Goal: Use online tool/utility: Utilize a website feature to perform a specific function

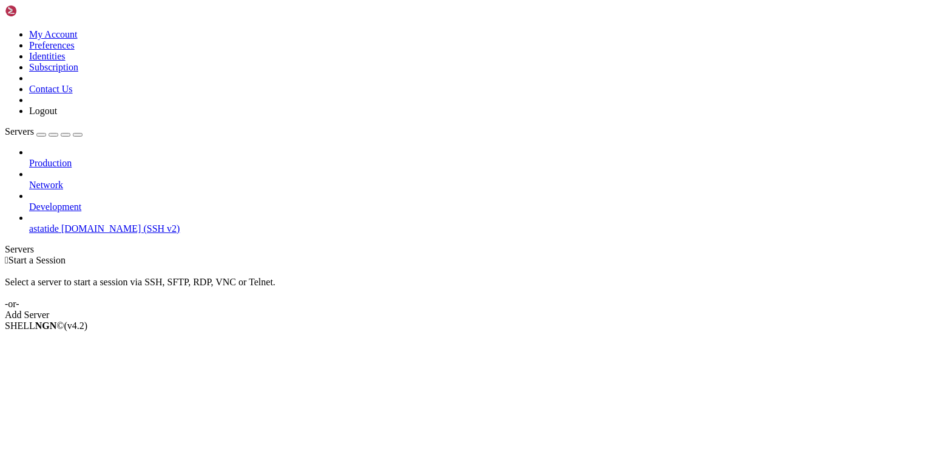
click at [89, 223] on span "[DOMAIN_NAME] (SSH v2)" at bounding box center [120, 228] width 119 height 10
click at [59, 223] on span "astatide" at bounding box center [44, 228] width 30 height 10
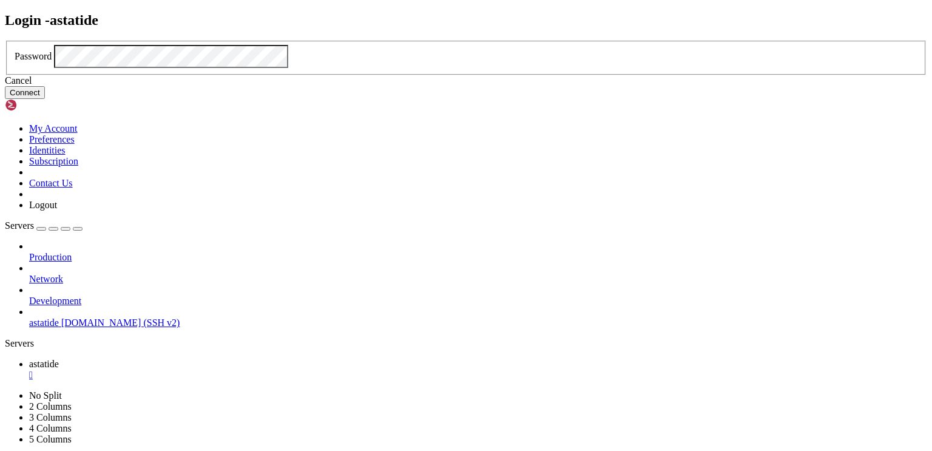
click at [45, 99] on button "Connect" at bounding box center [25, 92] width 40 height 13
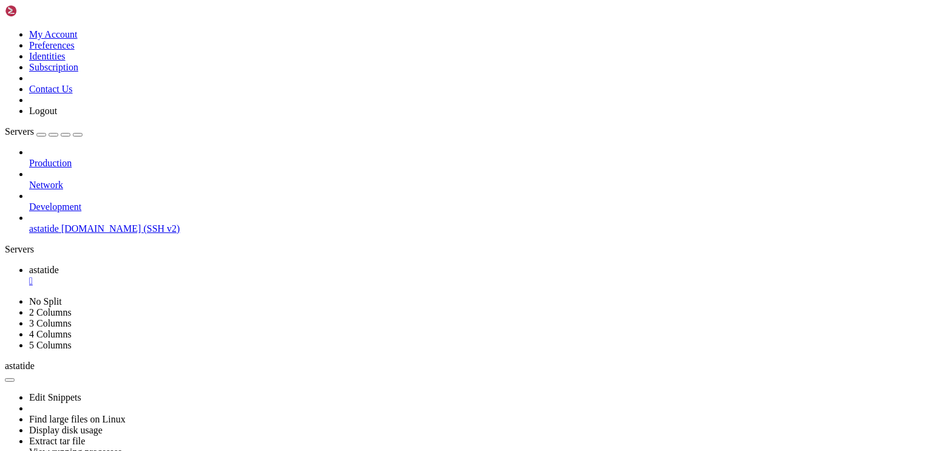
scroll to position [131, 0]
drag, startPoint x: 12, startPoint y: 504, endPoint x: 10, endPoint y: 492, distance: 12.2
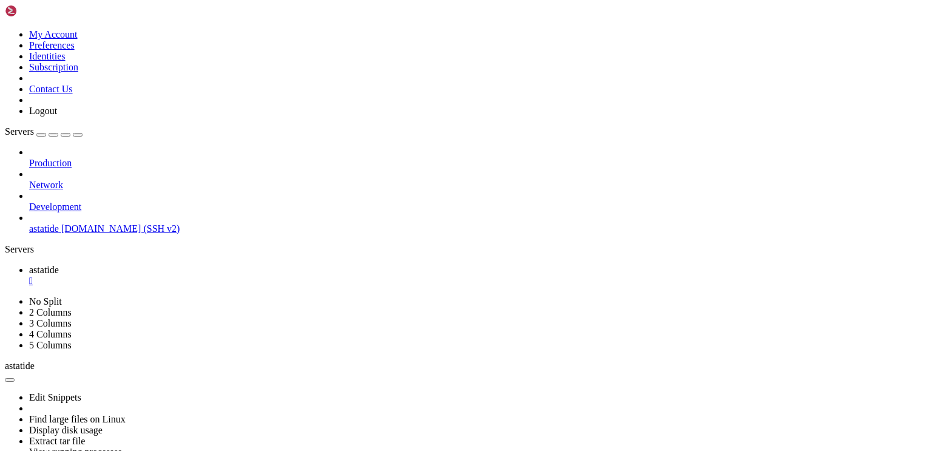
scroll to position [175, 0]
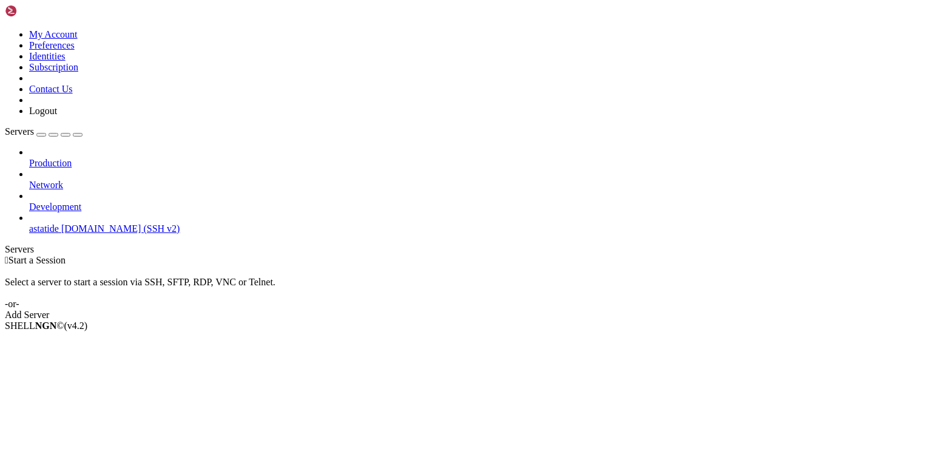
click at [59, 223] on span "astatide" at bounding box center [44, 228] width 30 height 10
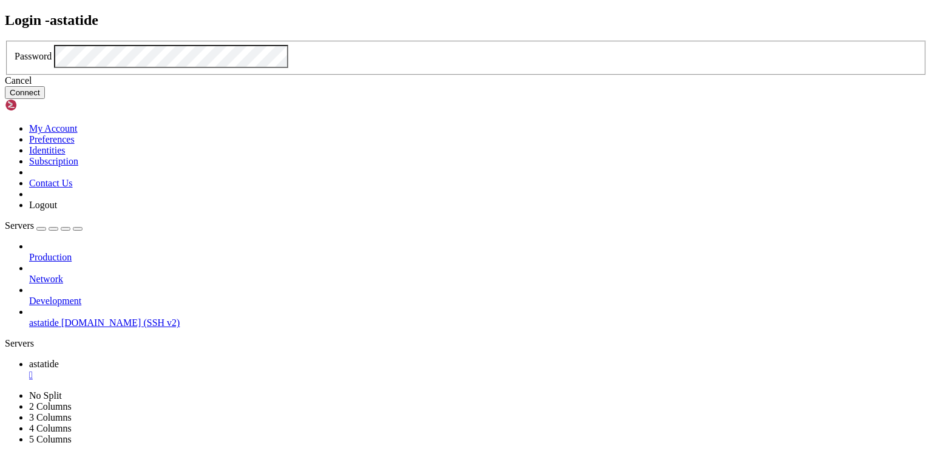
click at [45, 99] on button "Connect" at bounding box center [25, 92] width 40 height 13
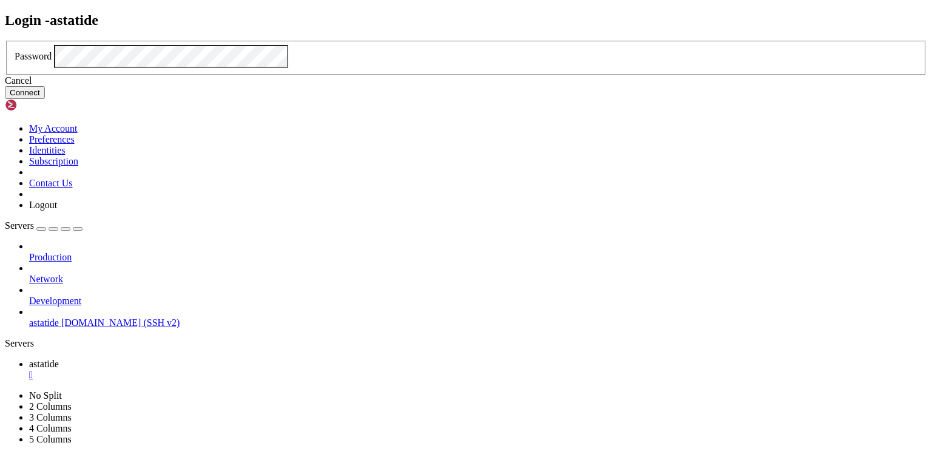
click at [45, 99] on button "Connect" at bounding box center [25, 92] width 40 height 13
